Goal: Task Accomplishment & Management: Use online tool/utility

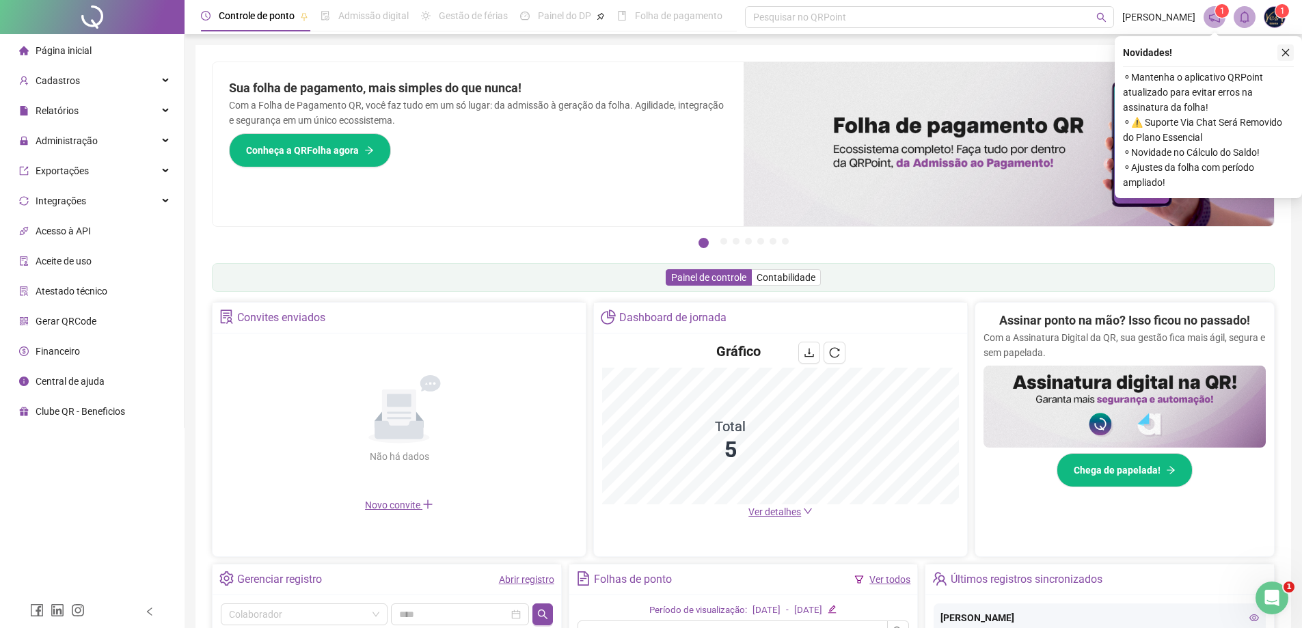
click at [1287, 54] on icon "close" at bounding box center [1286, 53] width 8 height 8
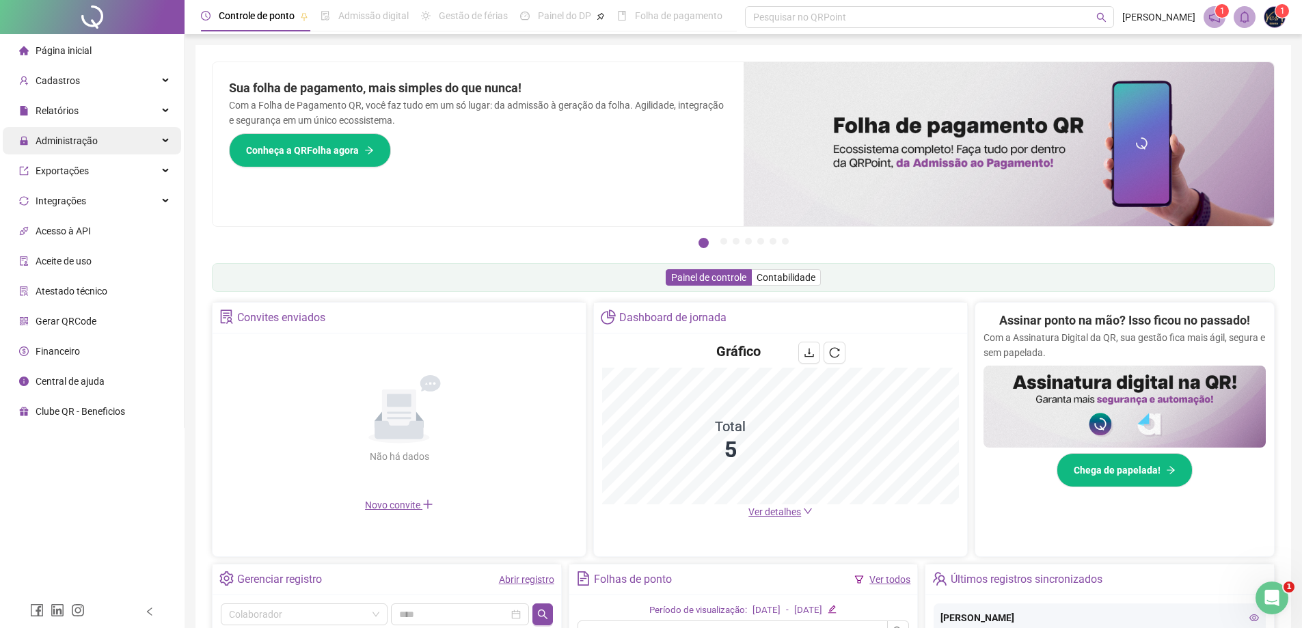
click at [62, 141] on span "Administração" at bounding box center [67, 140] width 62 height 11
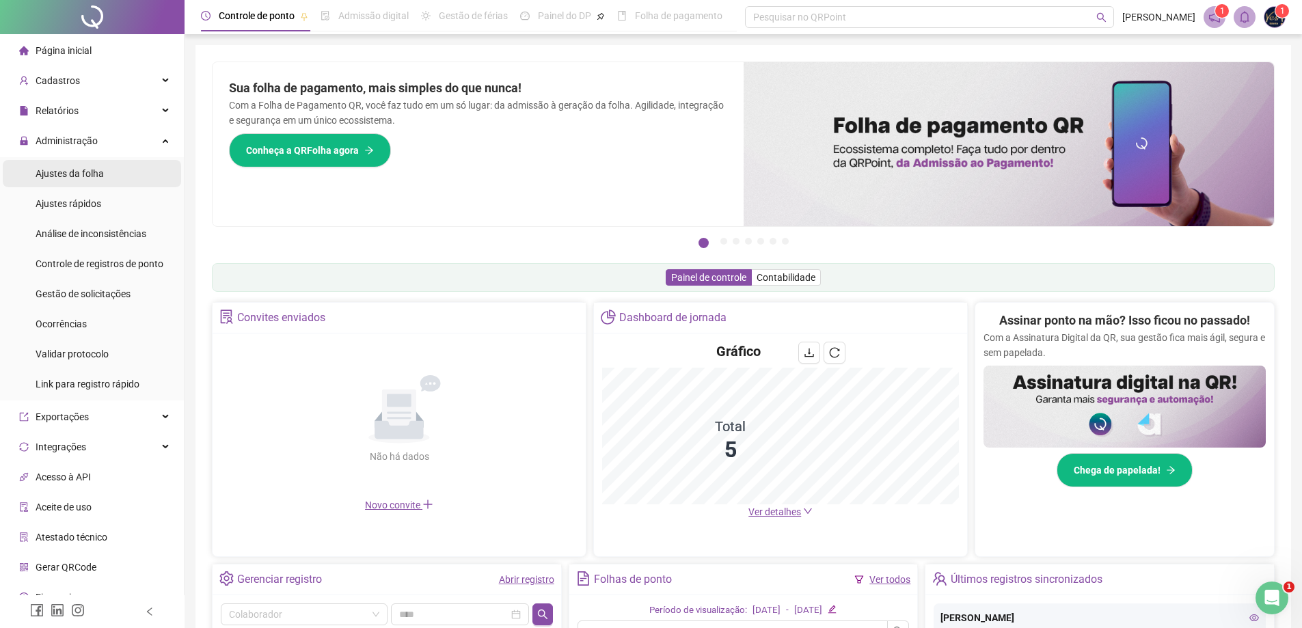
click at [68, 180] on div "Ajustes da folha" at bounding box center [70, 173] width 68 height 27
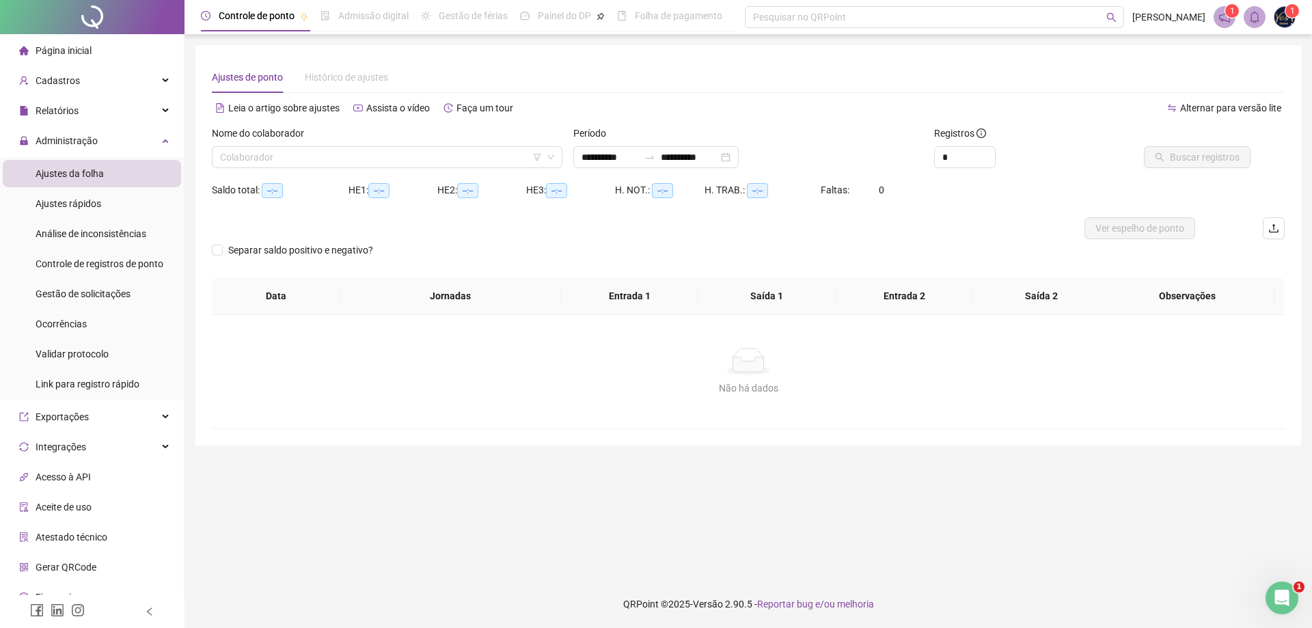
type input "**********"
click at [299, 156] on input "search" at bounding box center [381, 157] width 322 height 21
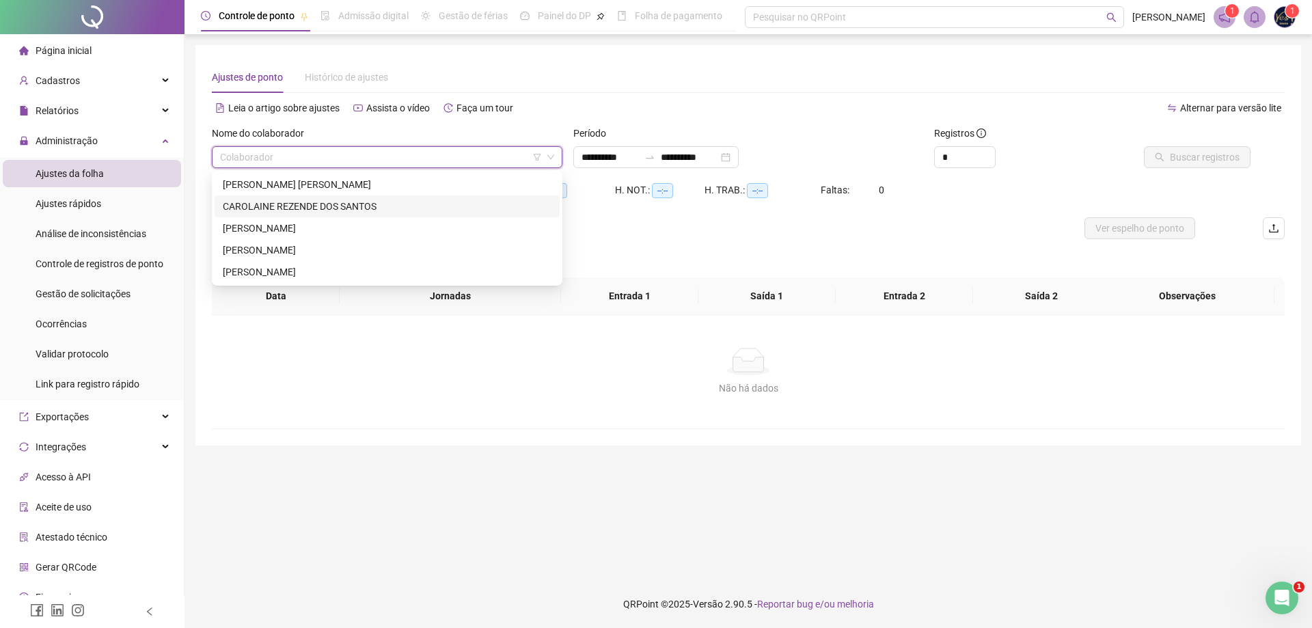
click at [273, 208] on div "CAROLAINE REZENDE DOS SANTOS" at bounding box center [387, 206] width 329 height 15
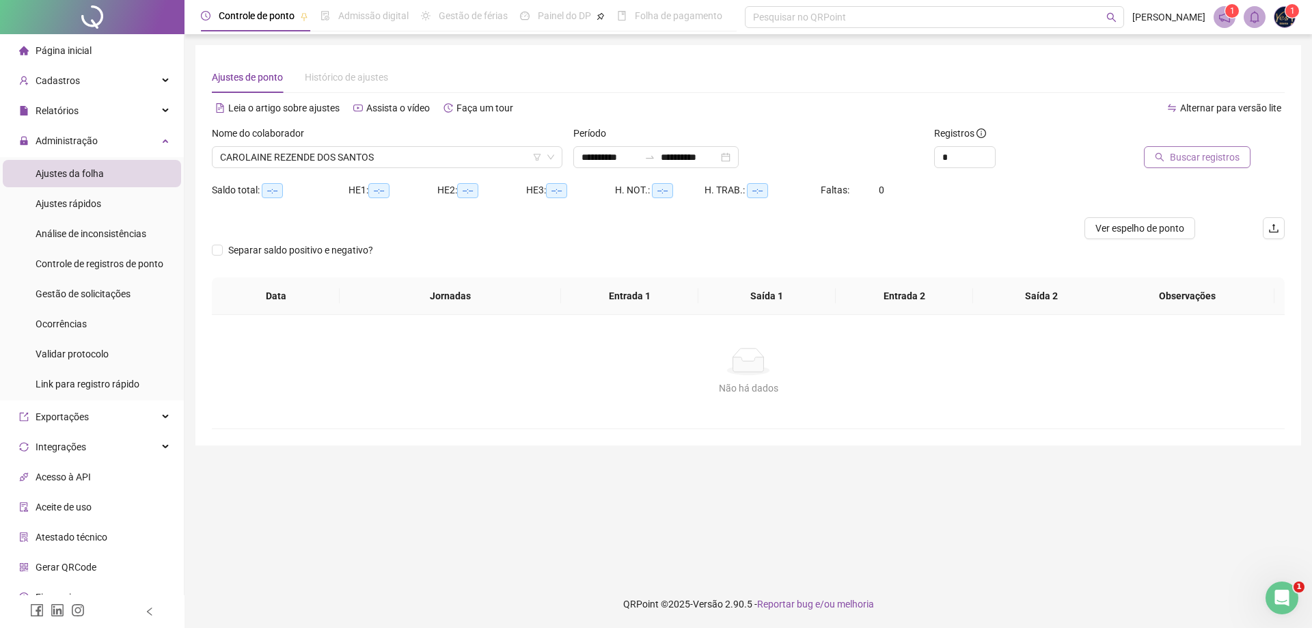
click at [1176, 154] on span "Buscar registros" at bounding box center [1205, 157] width 70 height 15
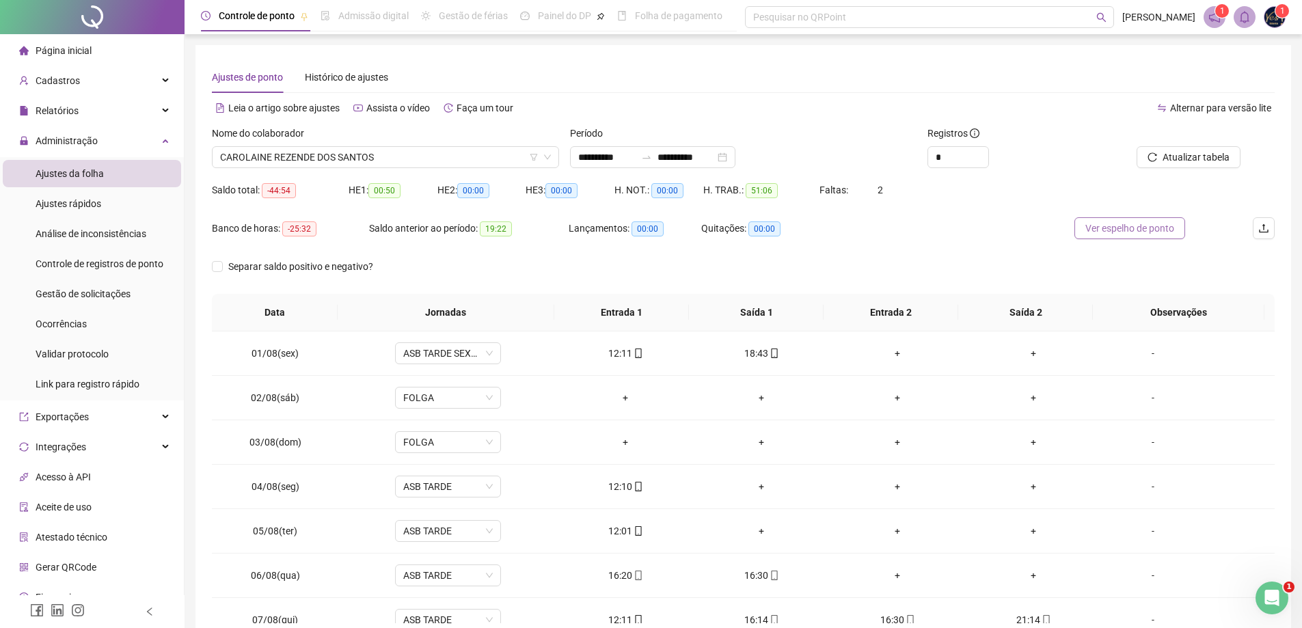
click at [1144, 236] on button "Ver espelho de ponto" at bounding box center [1129, 228] width 111 height 22
